Goal: Task Accomplishment & Management: Manage account settings

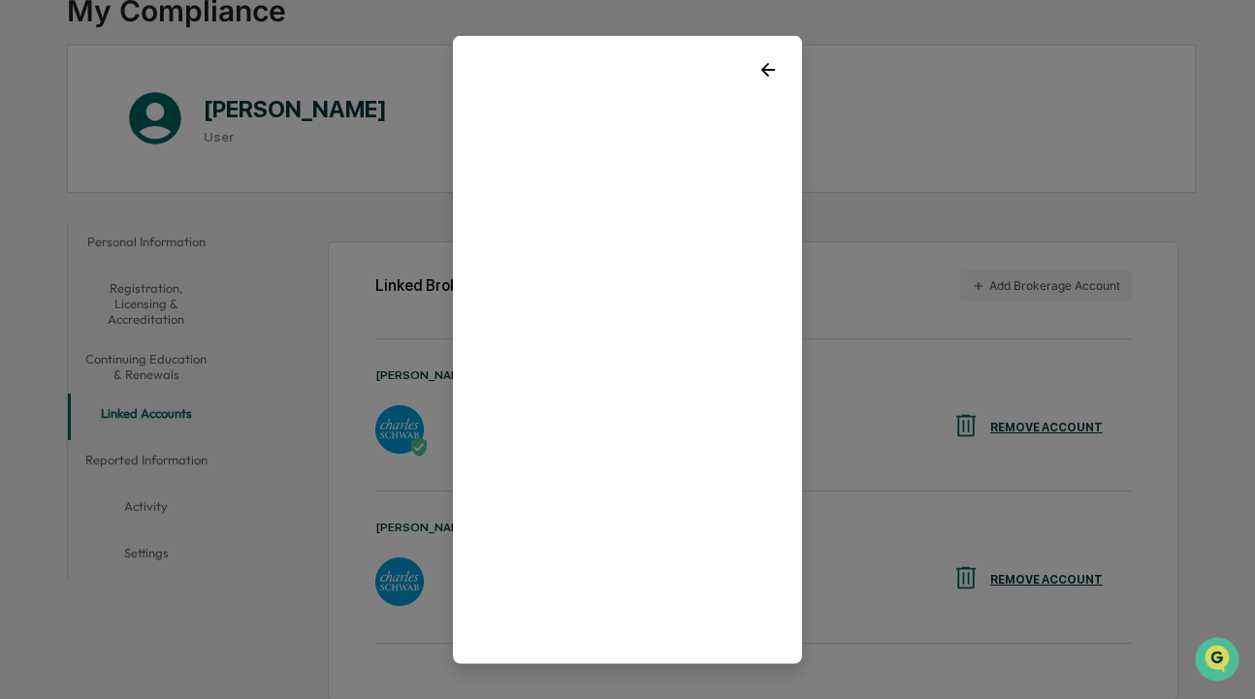
scroll to position [37, 0]
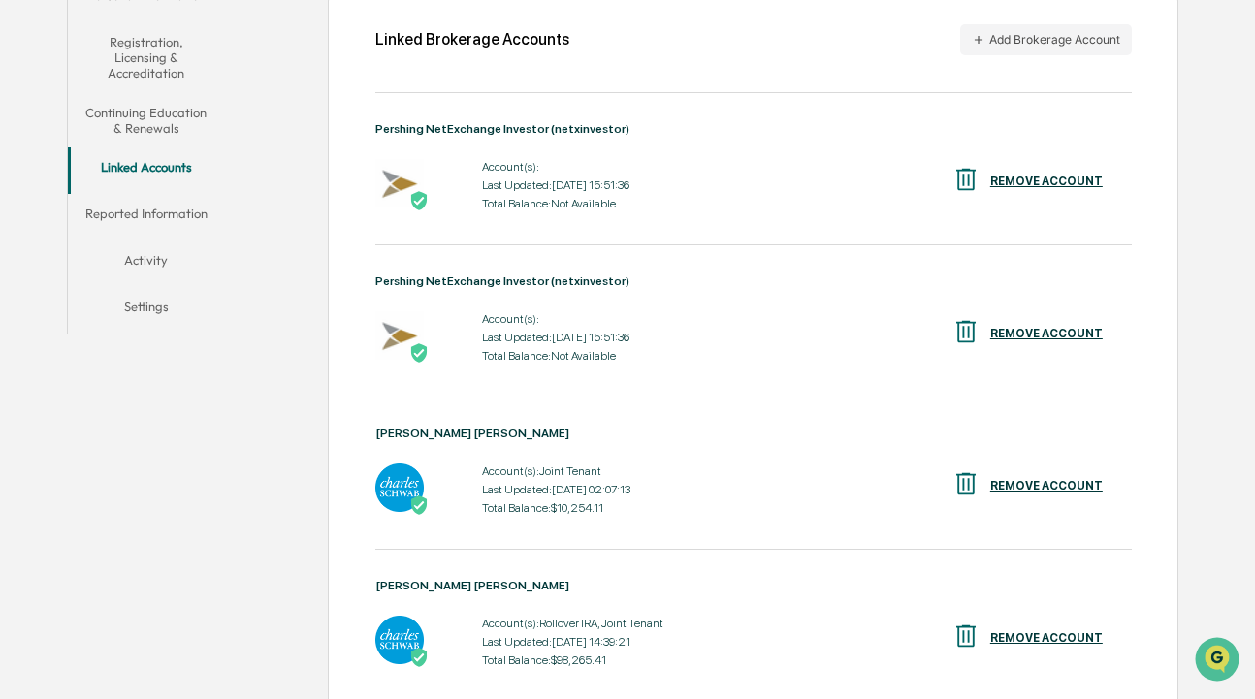
scroll to position [386, 0]
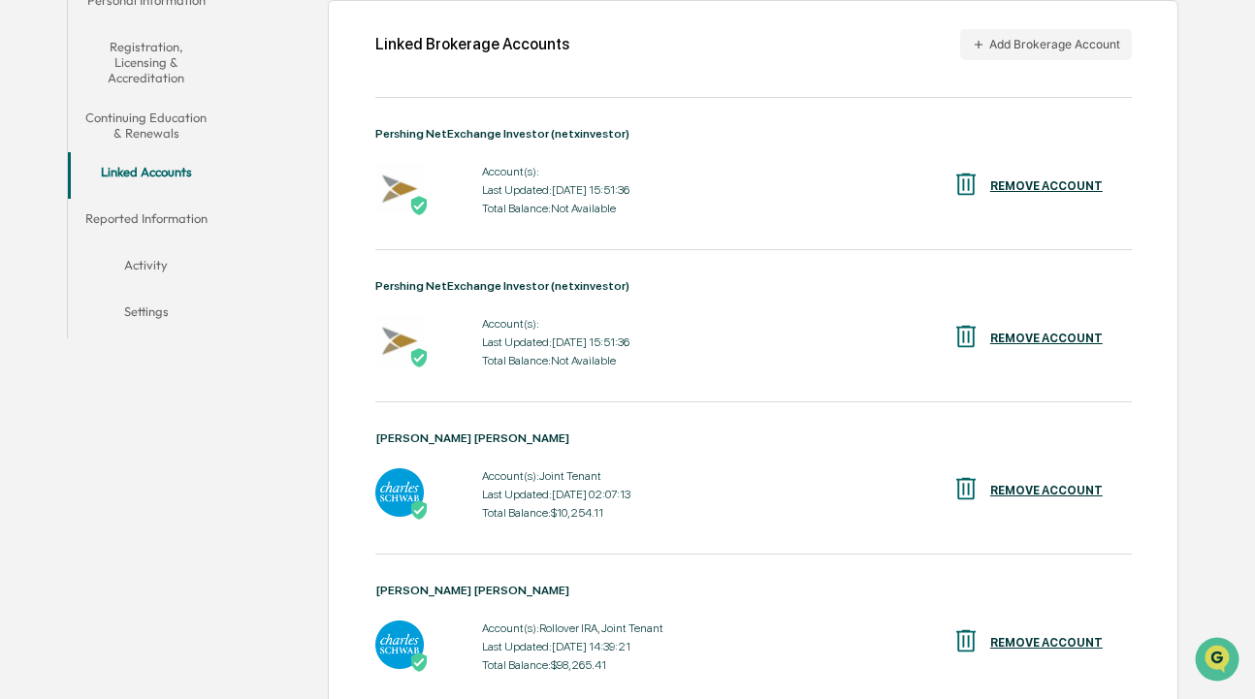
click at [599, 193] on div "Last Updated: 2025-08-22 15:51:36" at bounding box center [555, 190] width 147 height 14
click at [493, 184] on div "Account(s): Last Updated: 2025-08-22 15:51:36 Total Balance: Not Available" at bounding box center [555, 190] width 147 height 60
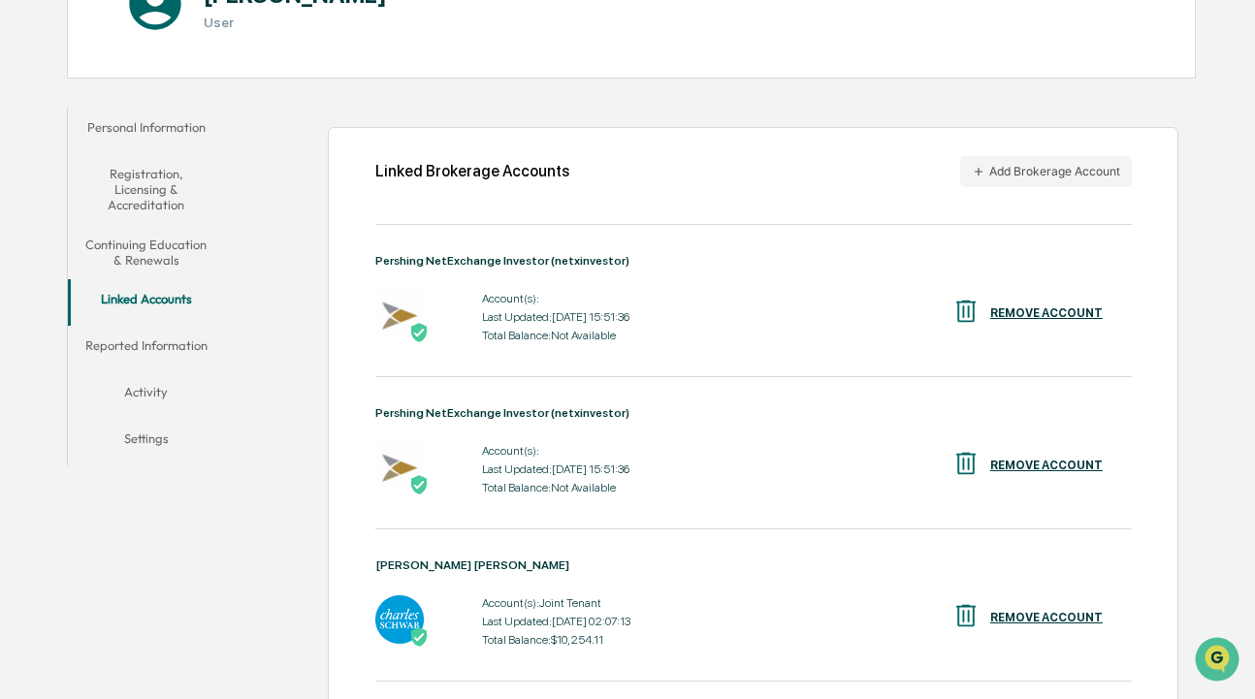
scroll to position [258, 0]
click at [512, 330] on div "Account(s): Last Updated: 2025-08-22 15:51:36 Total Balance: Not Available" at bounding box center [555, 318] width 147 height 60
click at [1018, 173] on button "Add Brokerage Account" at bounding box center [1046, 172] width 172 height 31
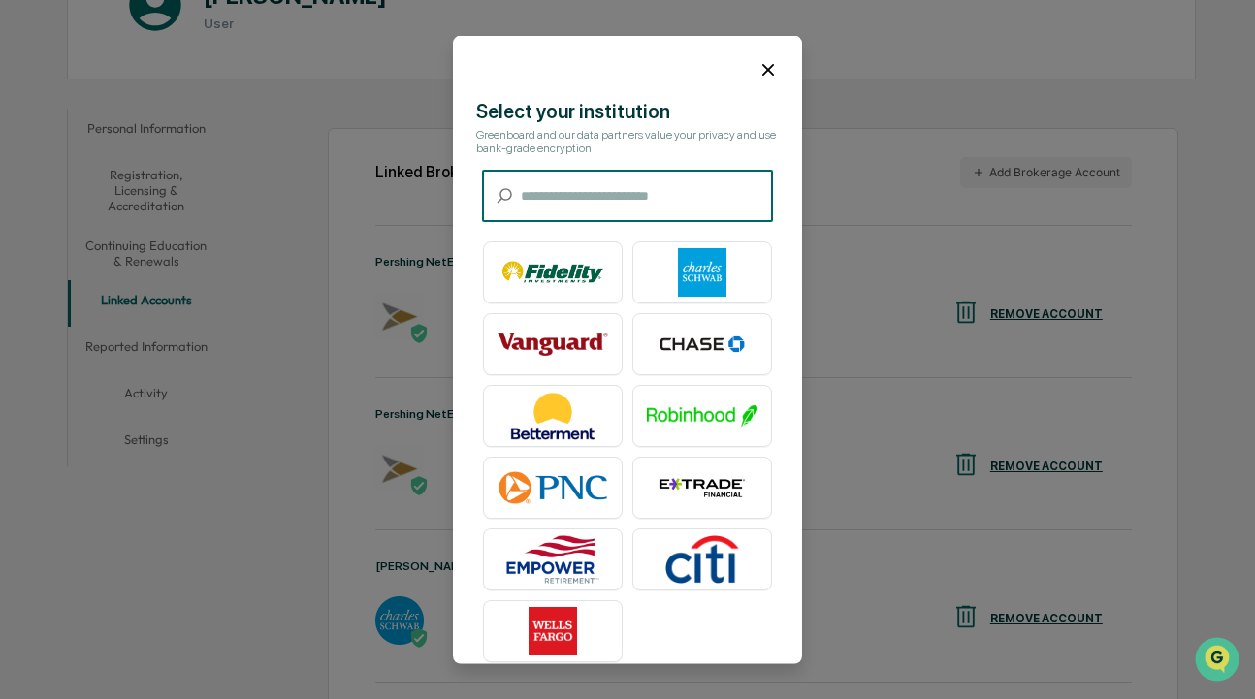
click at [559, 194] on input "text" at bounding box center [647, 195] width 252 height 51
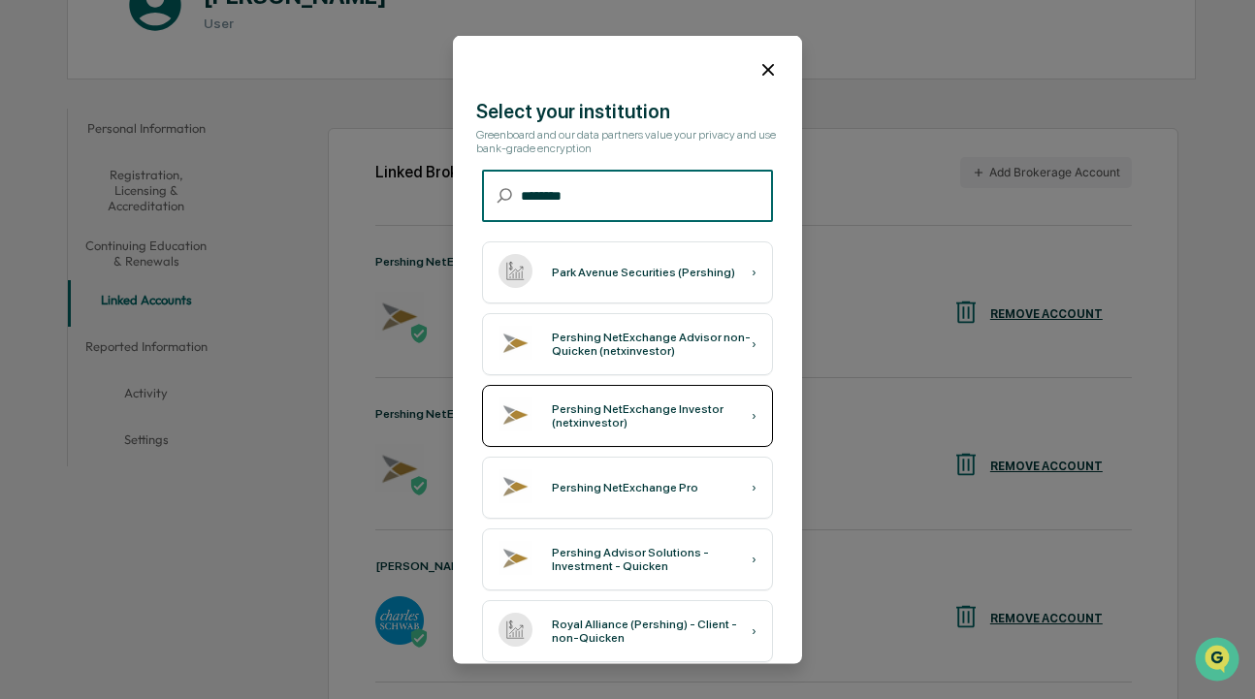
type input "********"
click at [576, 408] on div "Pershing NetExchange Investor (netxinvestor)" at bounding box center [652, 414] width 200 height 27
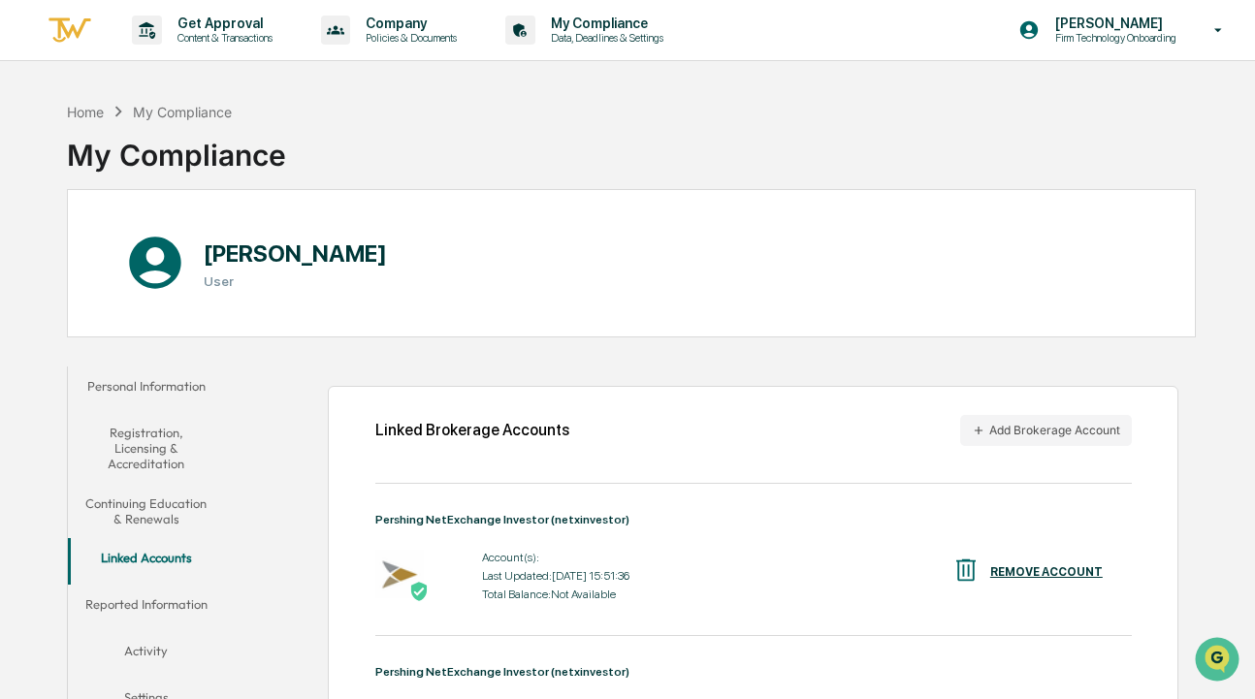
scroll to position [63, 0]
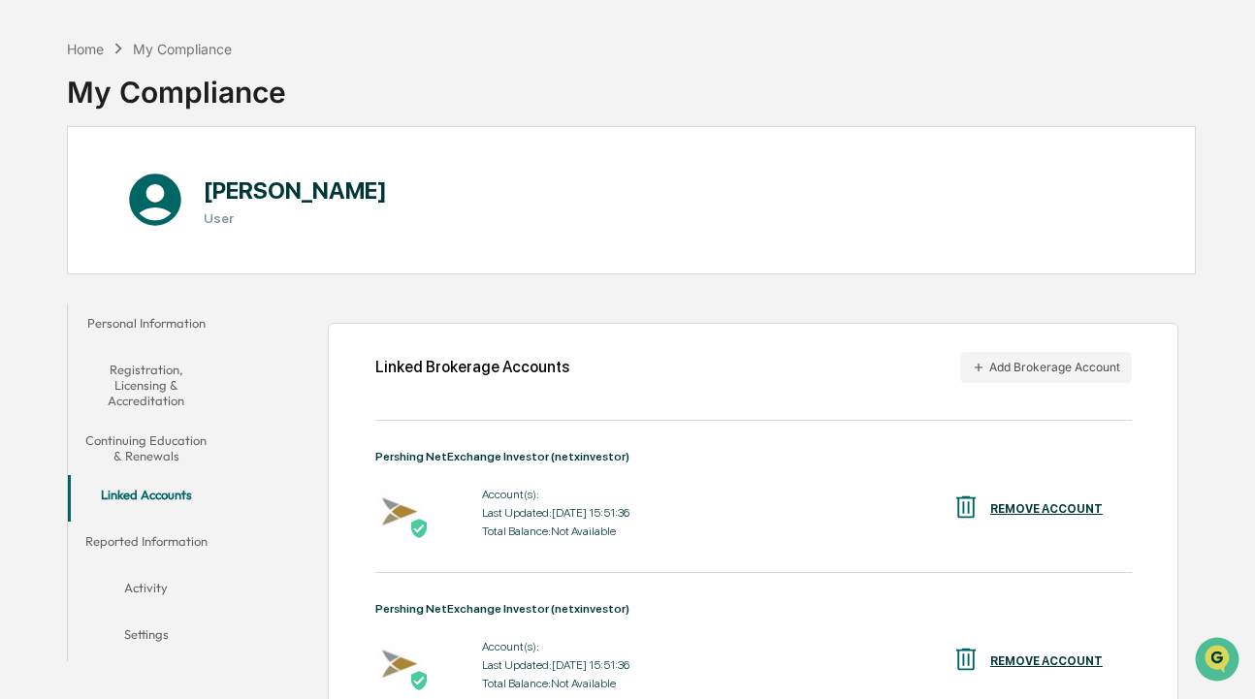
click at [152, 441] on button "Continuing Education & Renewals" at bounding box center [146, 448] width 157 height 55
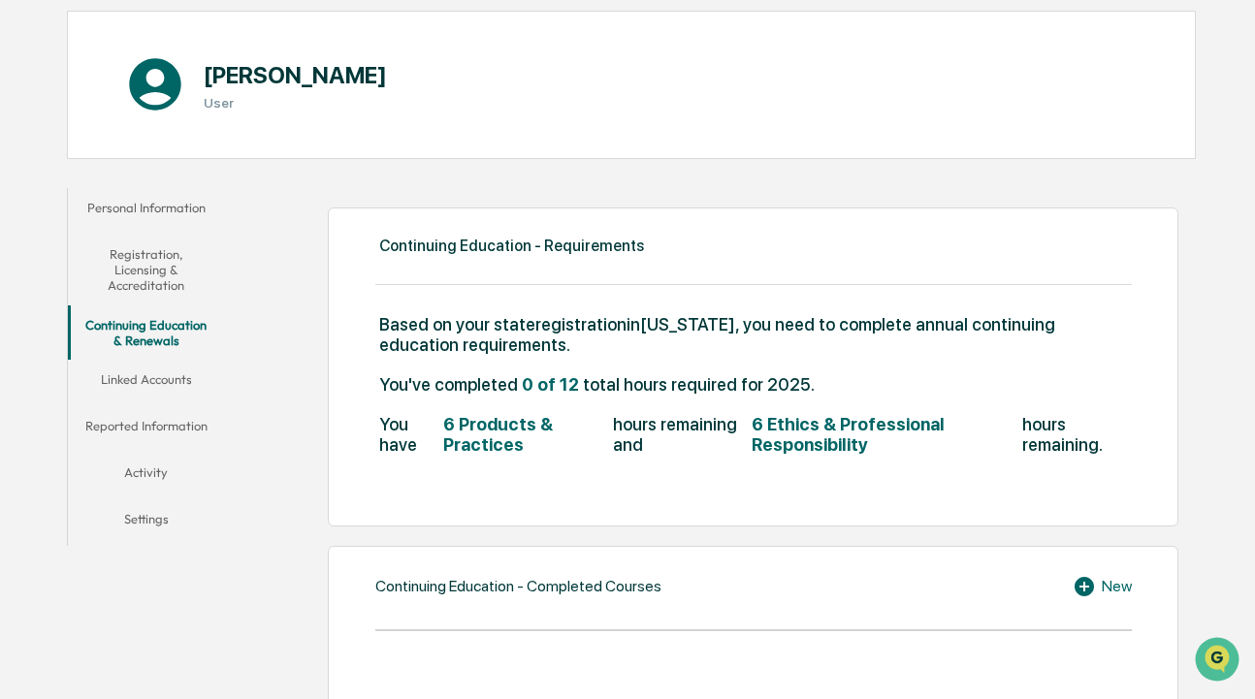
scroll to position [238, 0]
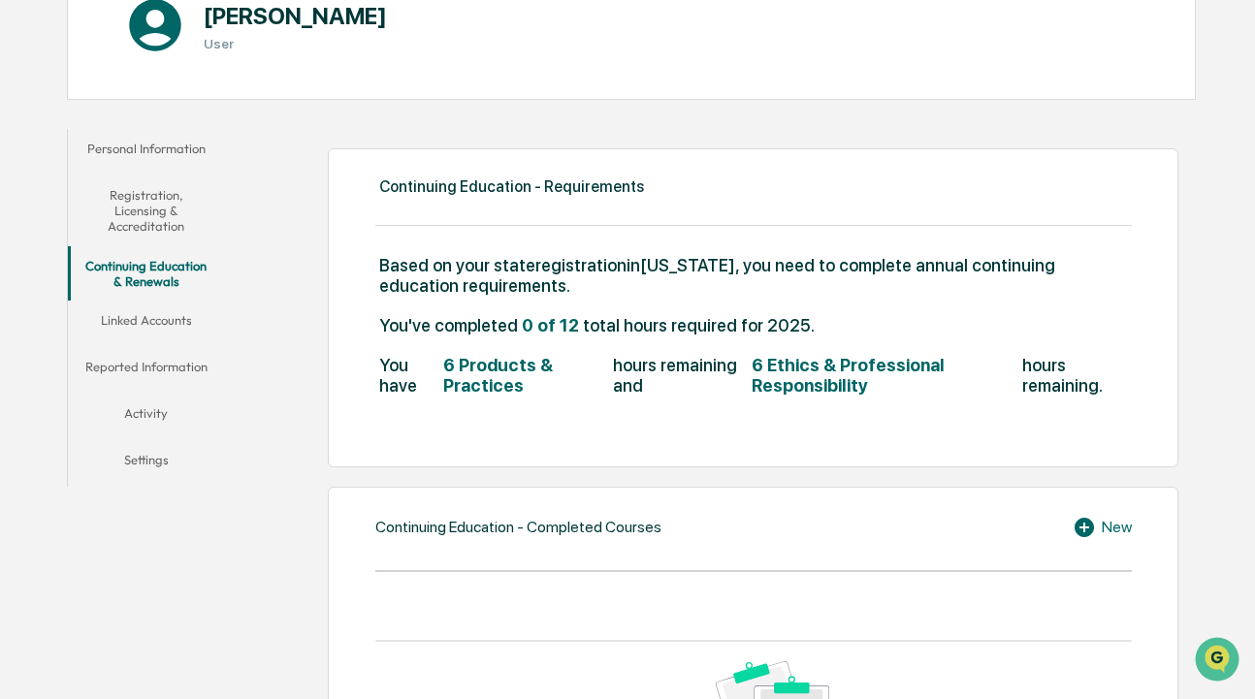
click at [149, 324] on button "Linked Accounts" at bounding box center [146, 324] width 157 height 47
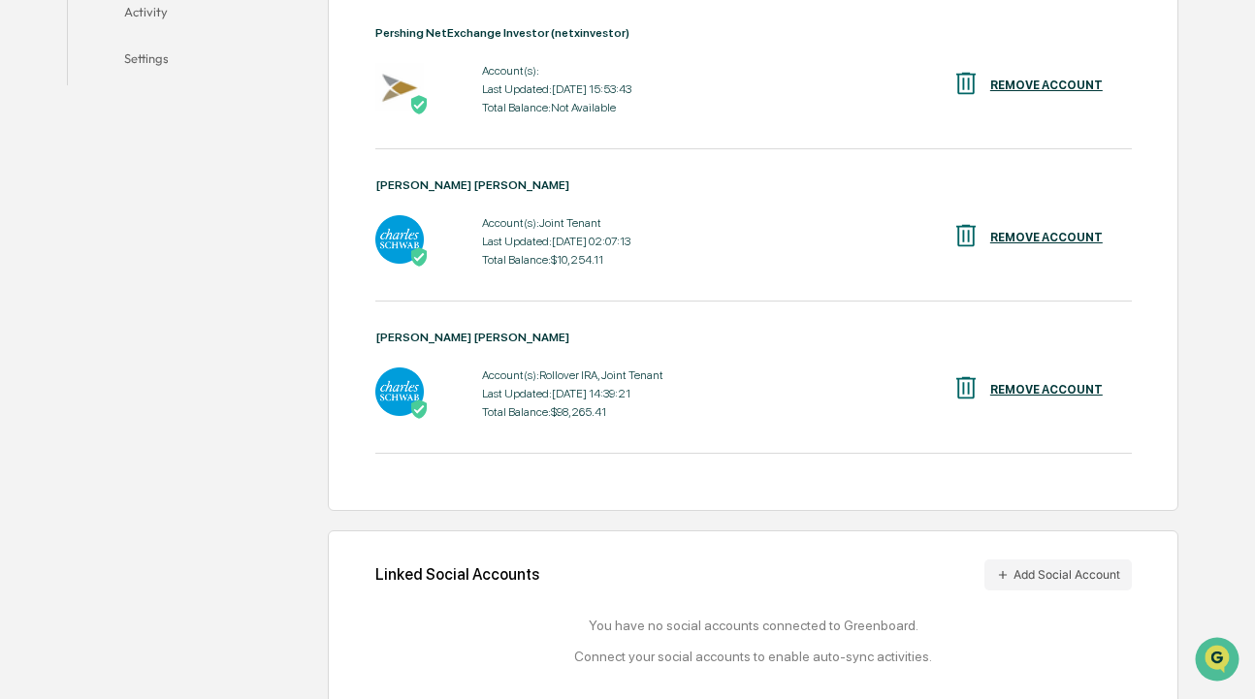
scroll to position [673, 0]
